Goal: Task Accomplishment & Management: Manage account settings

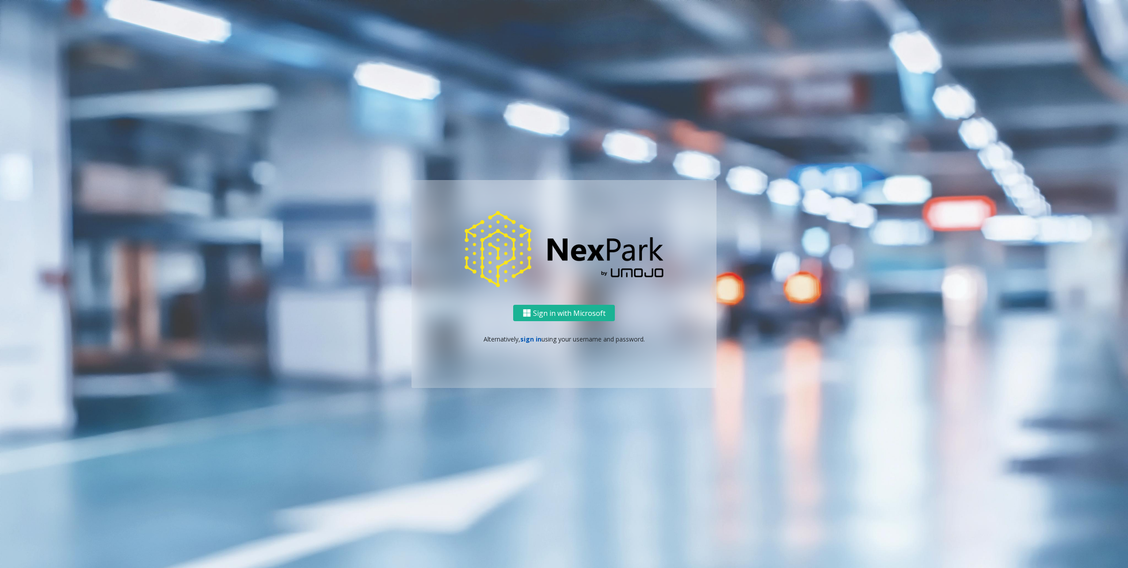
click at [531, 337] on link "sign in" at bounding box center [530, 339] width 21 height 8
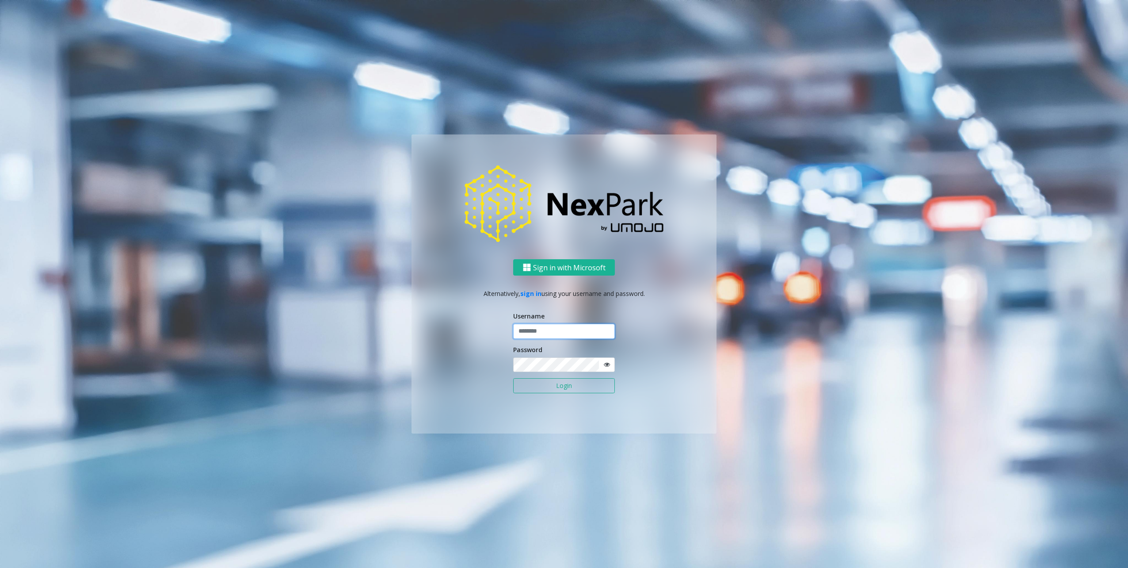
click at [536, 329] on input "text" at bounding box center [564, 331] width 102 height 15
type input "********"
click at [720, 351] on div "Sign in with Microsoft Alternatively, sign in using your username and password.…" at bounding box center [564, 283] width 504 height 298
click at [562, 387] on button "Login" at bounding box center [564, 385] width 102 height 15
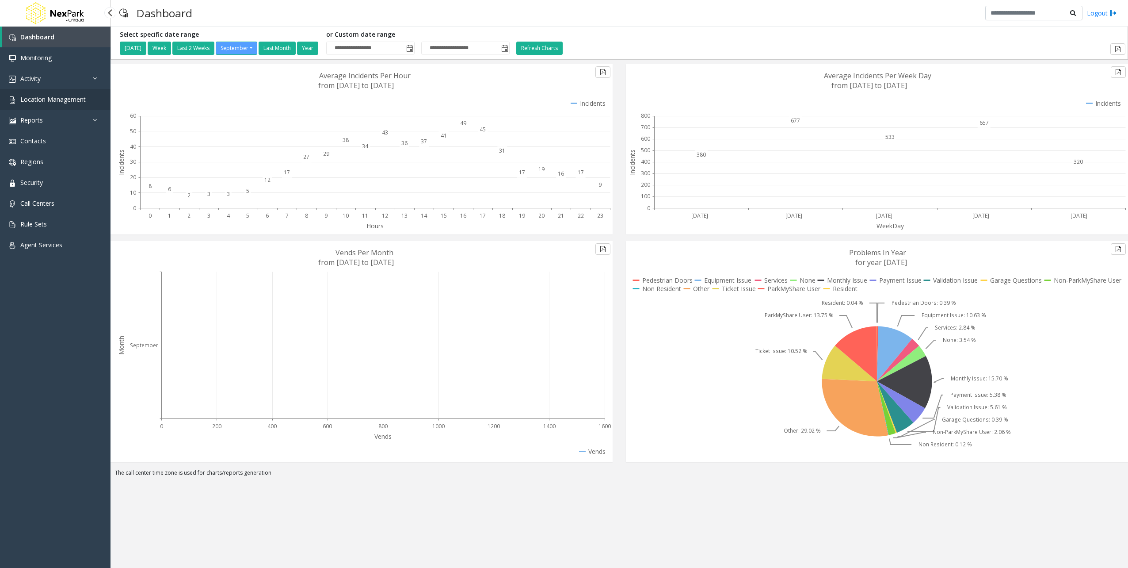
click at [50, 101] on span "Location Management" at bounding box center [52, 99] width 65 height 8
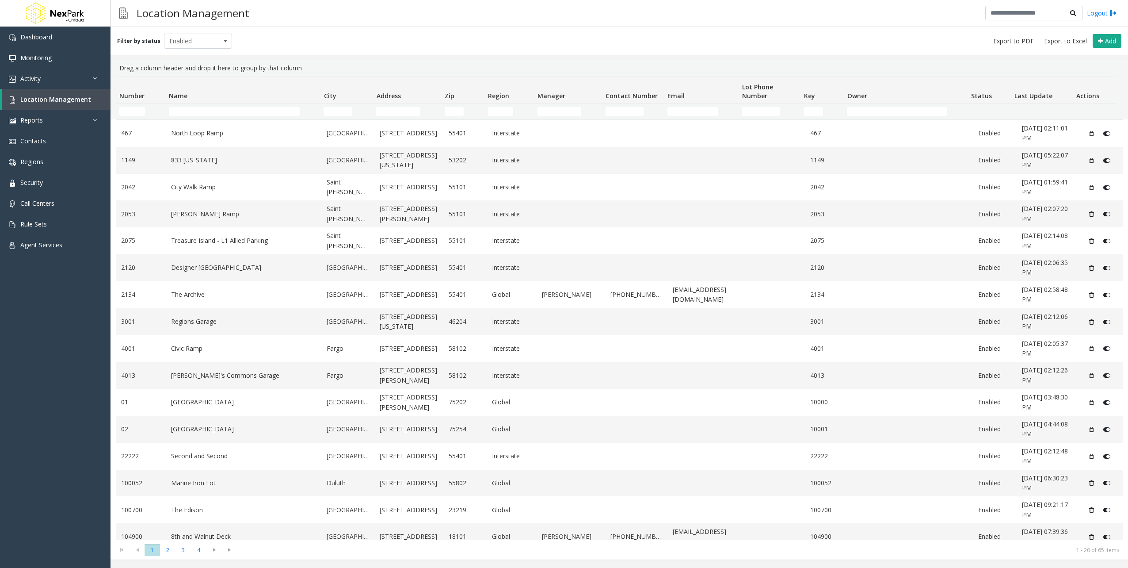
drag, startPoint x: 217, startPoint y: 106, endPoint x: 220, endPoint y: 118, distance: 12.2
click at [218, 111] on td "Name Filter" at bounding box center [242, 111] width 155 height 16
click at [220, 118] on td "Name Filter" at bounding box center [242, 111] width 155 height 16
click at [228, 115] on input "Name Filter" at bounding box center [234, 111] width 131 height 9
type input "******"
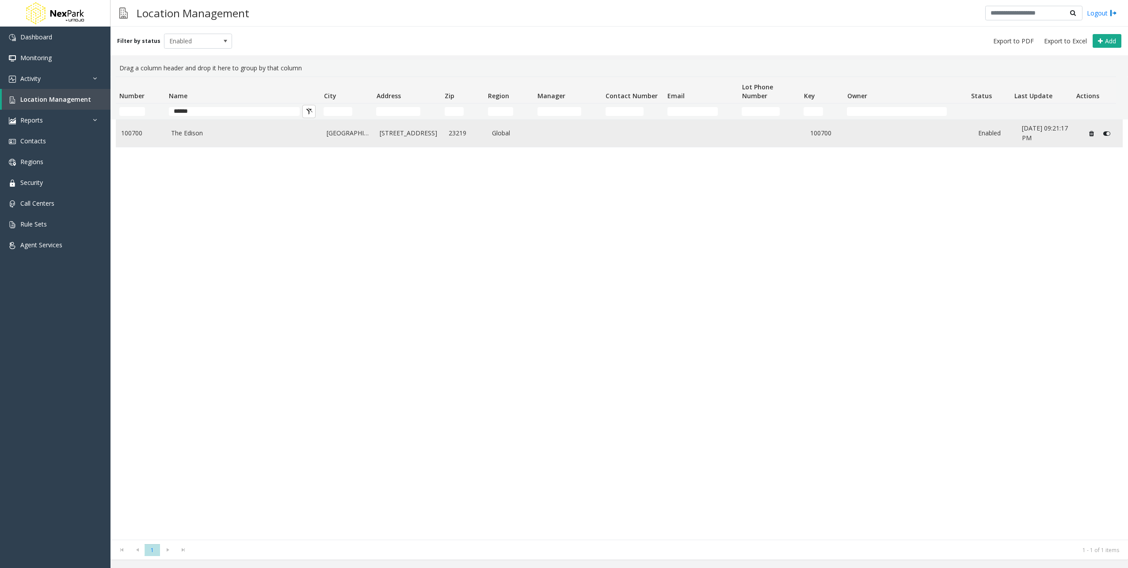
click at [370, 138] on td "[GEOGRAPHIC_DATA]" at bounding box center [347, 133] width 53 height 27
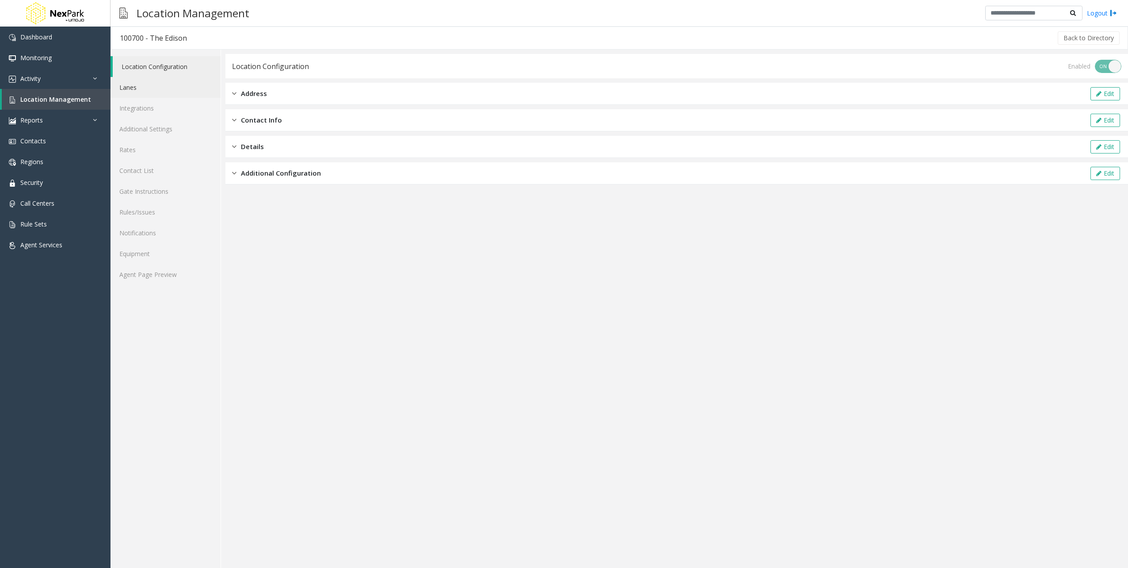
click at [151, 88] on link "Lanes" at bounding box center [166, 87] width 110 height 21
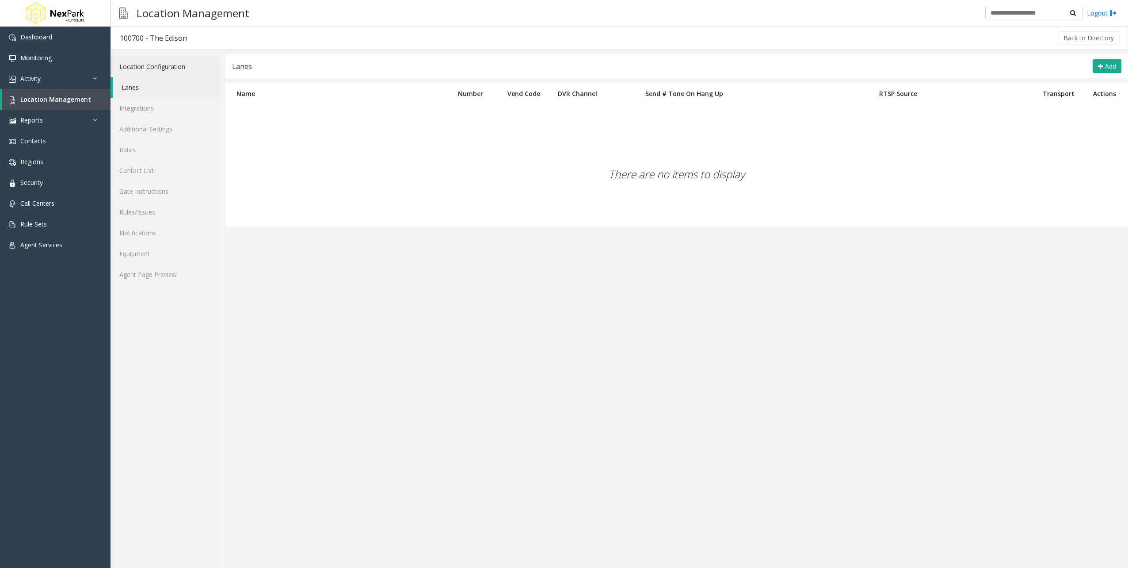
click at [145, 67] on link "Location Configuration" at bounding box center [166, 66] width 110 height 21
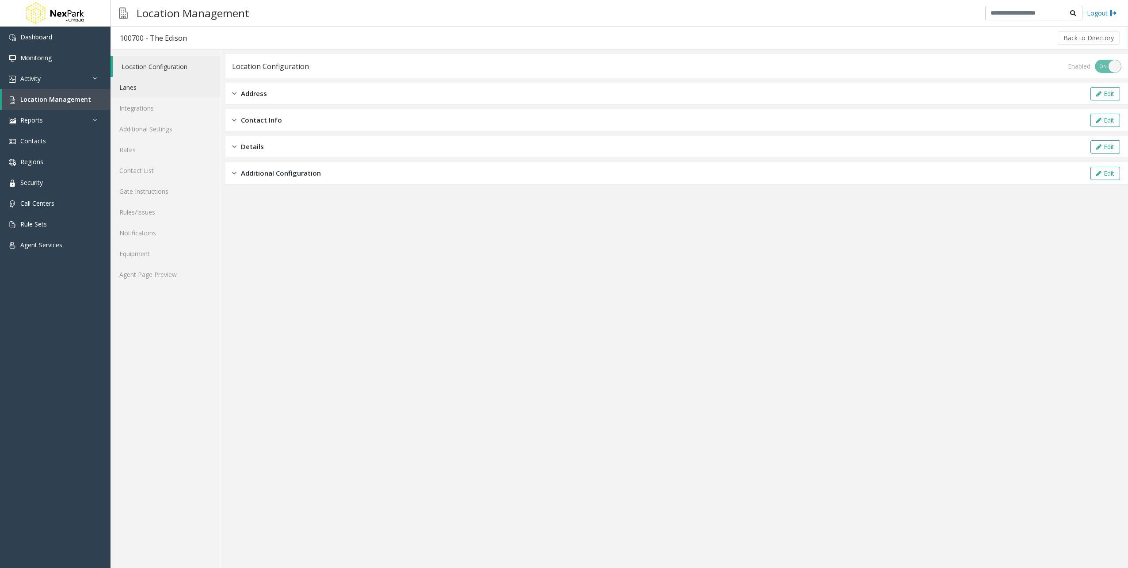
click at [175, 90] on link "Lanes" at bounding box center [166, 87] width 110 height 21
